Goal: Information Seeking & Learning: Learn about a topic

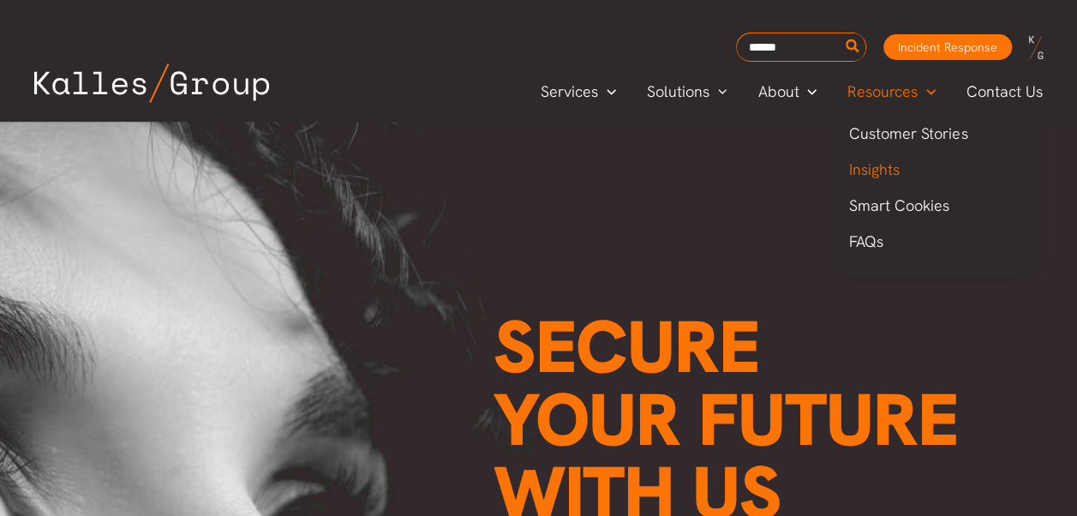
click at [888, 160] on span "Insights" at bounding box center [874, 169] width 51 height 20
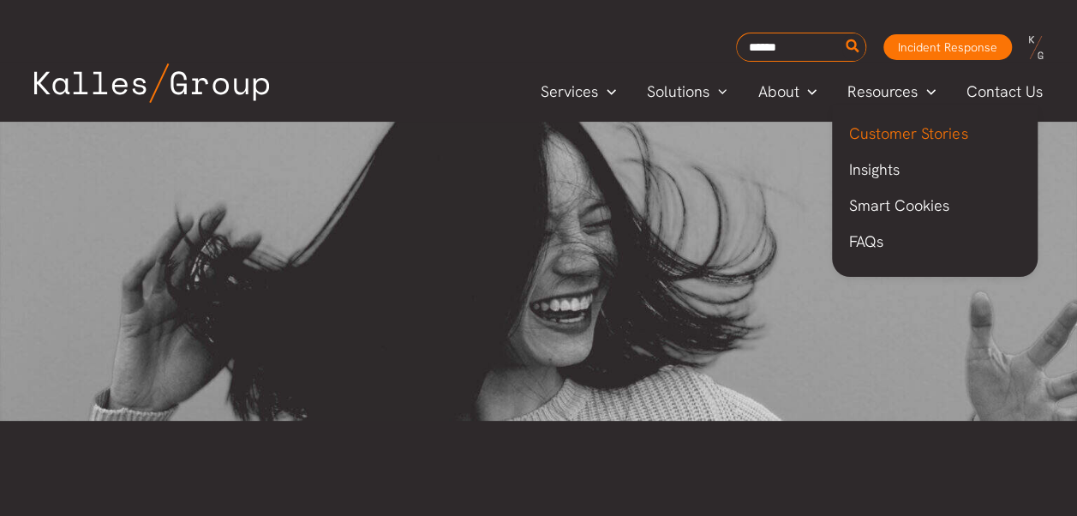
click at [891, 123] on span "Customer Stories" at bounding box center [908, 133] width 118 height 20
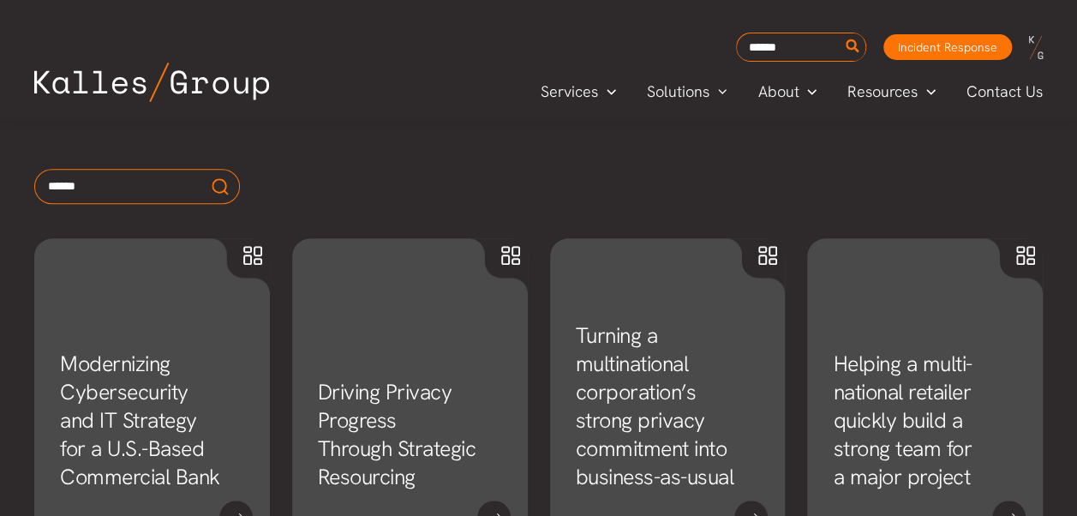
scroll to position [799, 0]
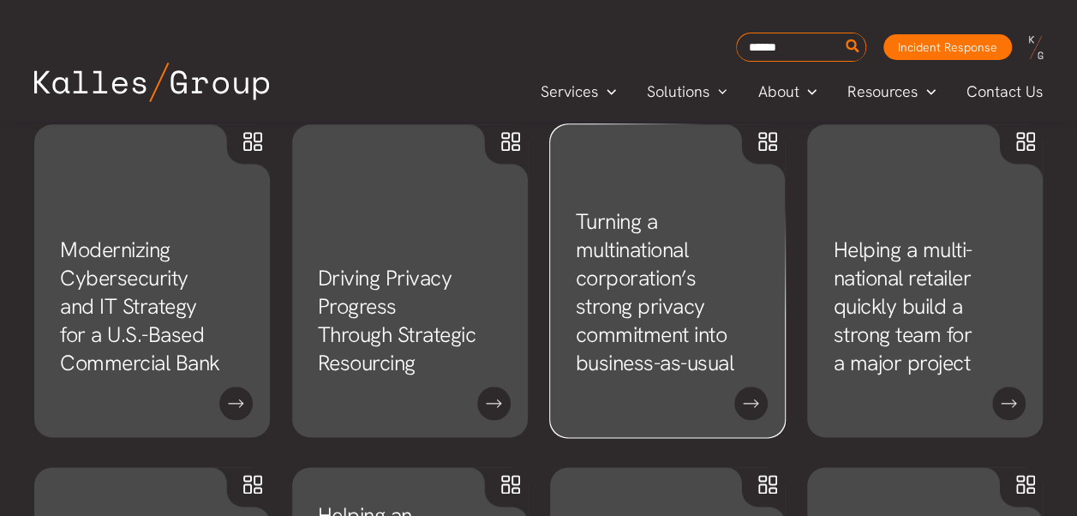
click at [619, 326] on link "Turning a multinational corporation’s strong privacy commitment into business-a…" at bounding box center [655, 292] width 159 height 170
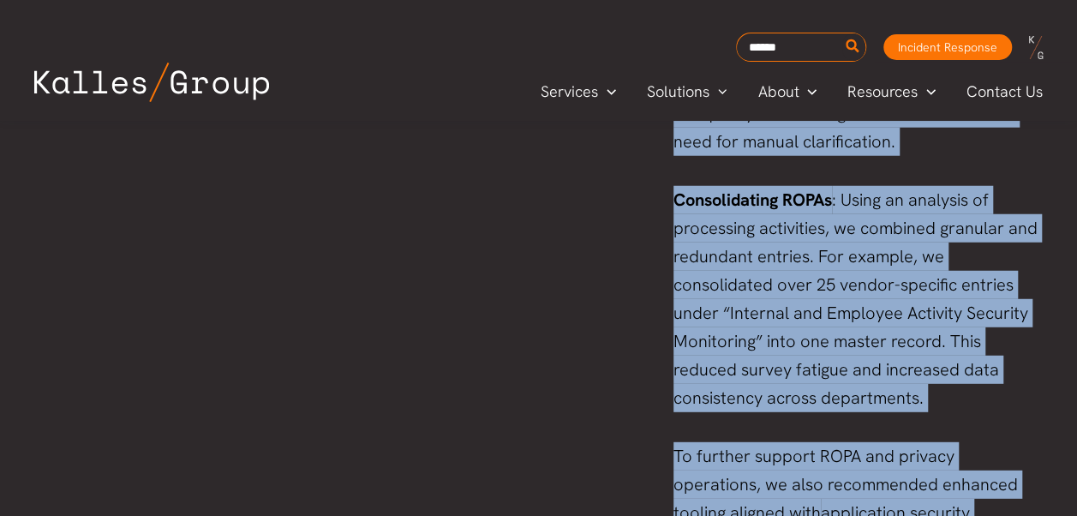
scroll to position [2399, 0]
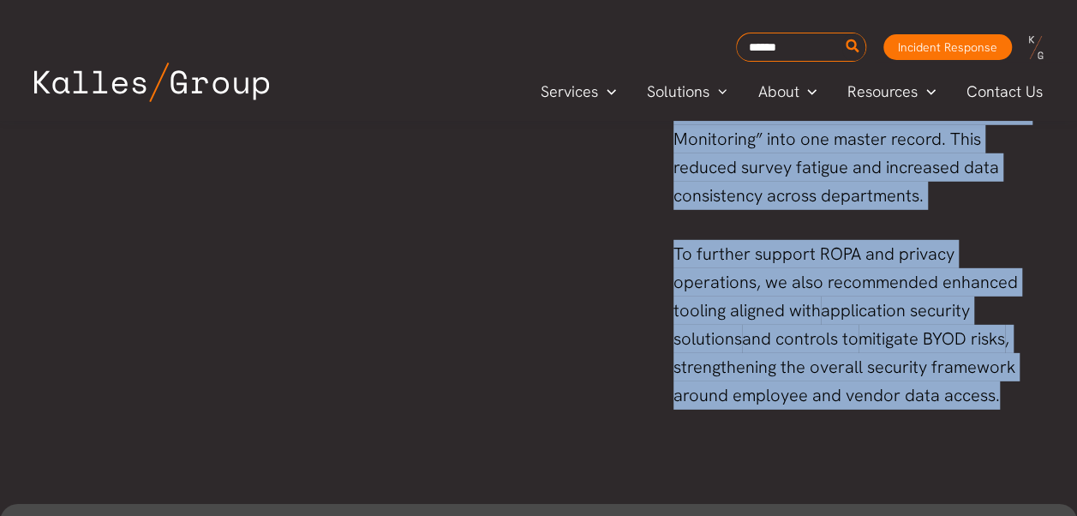
drag, startPoint x: 63, startPoint y: 224, endPoint x: 941, endPoint y: 334, distance: 884.4
copy div "Turning Complexity into Confidence. ROPAs (Records of Processing Activities) ar…"
